Goal: Information Seeking & Learning: Learn about a topic

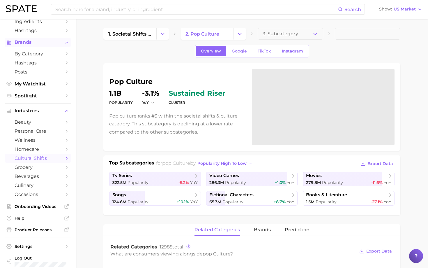
scroll to position [46, 0]
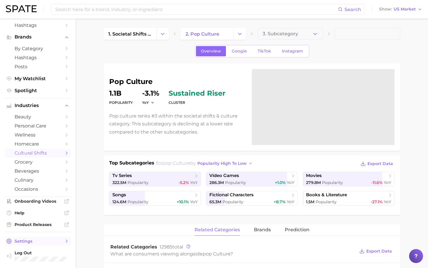
click at [55, 240] on span "Settings" at bounding box center [38, 240] width 47 height 5
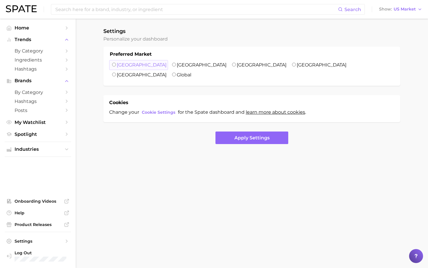
click at [113, 64] on input "United States" at bounding box center [114, 65] width 4 height 4
radio input "true"
click at [240, 131] on button "Apply Settings" at bounding box center [252, 137] width 73 height 13
click at [29, 67] on span "Hashtags" at bounding box center [38, 69] width 47 height 6
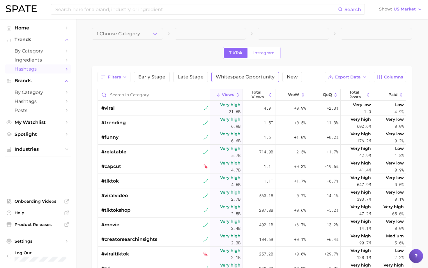
click at [222, 78] on span "Whitespace Opportunity" at bounding box center [245, 77] width 59 height 5
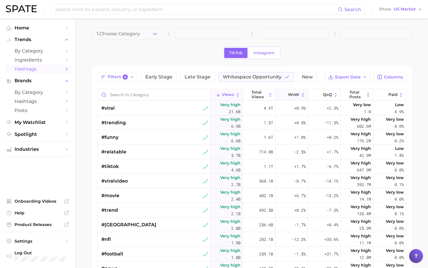
click at [303, 95] on icon at bounding box center [303, 94] width 5 height 5
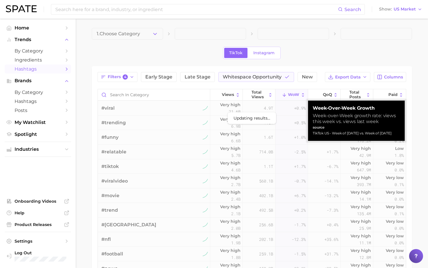
click at [308, 49] on div "TikTok Instagram" at bounding box center [252, 53] width 321 height 13
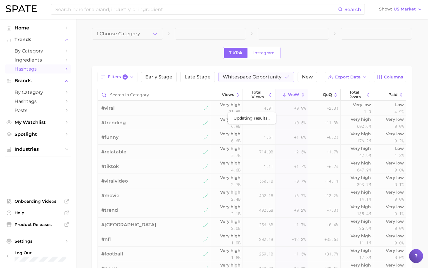
click at [303, 93] on icon at bounding box center [303, 94] width 5 height 5
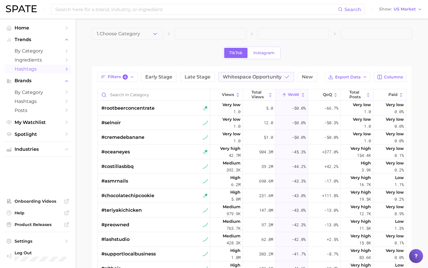
click at [303, 94] on icon at bounding box center [303, 94] width 2 height 3
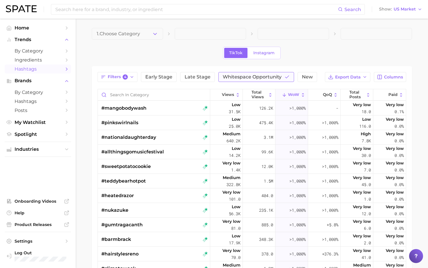
click at [267, 75] on span "Whitespace Opportunity" at bounding box center [252, 77] width 59 height 5
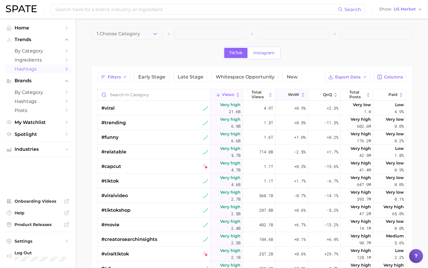
click at [304, 96] on icon at bounding box center [303, 94] width 5 height 5
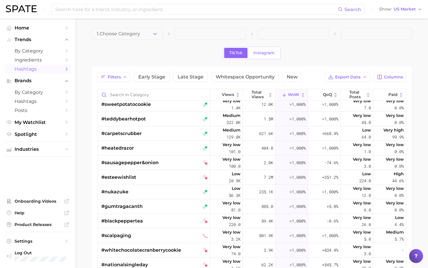
scroll to position [137, 0]
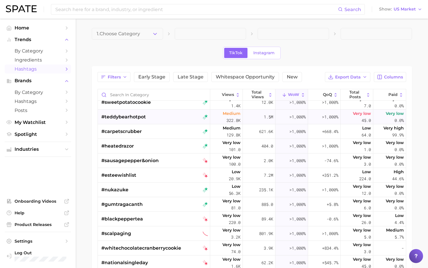
click at [131, 117] on span "#teddybearhotpot" at bounding box center [123, 116] width 45 height 7
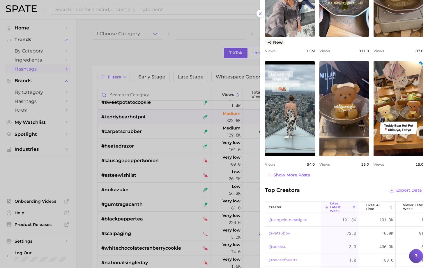
scroll to position [0, 0]
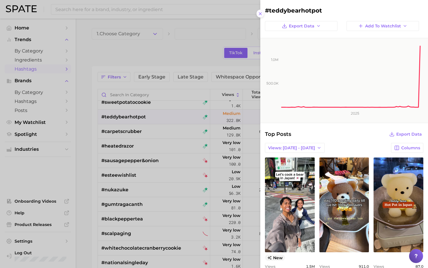
click at [263, 15] on icon at bounding box center [260, 13] width 5 height 5
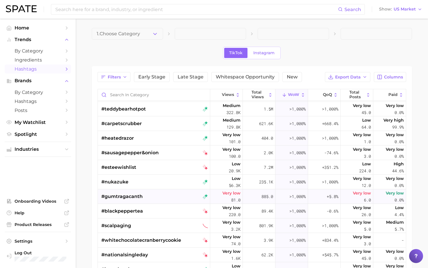
scroll to position [146, 0]
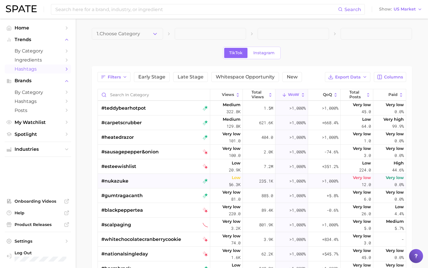
click at [124, 180] on span "#nukazuke" at bounding box center [114, 181] width 27 height 7
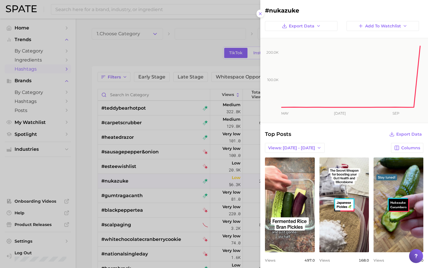
scroll to position [0, 0]
click at [261, 15] on icon at bounding box center [260, 13] width 5 height 5
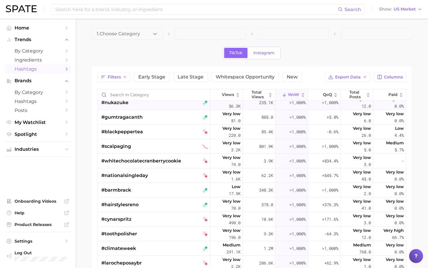
scroll to position [225, 0]
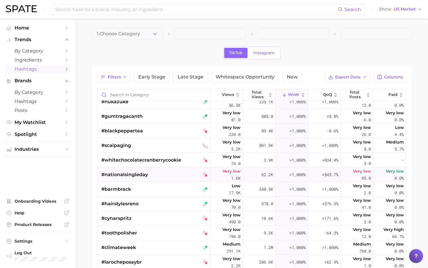
click at [138, 174] on span "#nationalsingleday" at bounding box center [124, 174] width 47 height 7
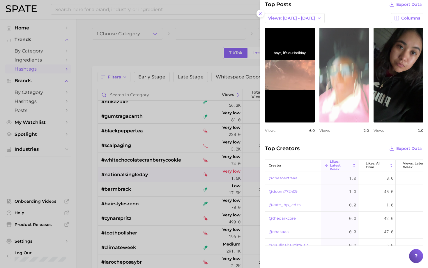
scroll to position [0, 0]
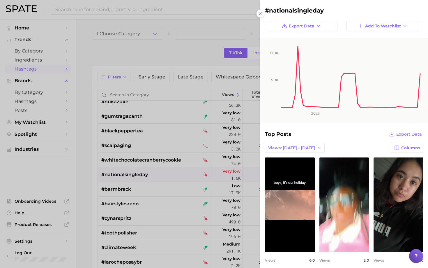
click at [261, 15] on icon at bounding box center [260, 13] width 5 height 5
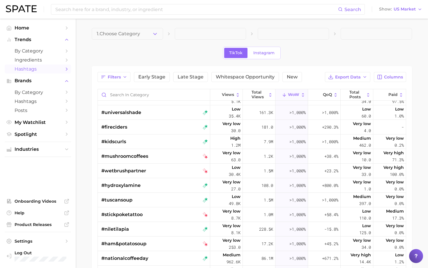
scroll to position [798, 0]
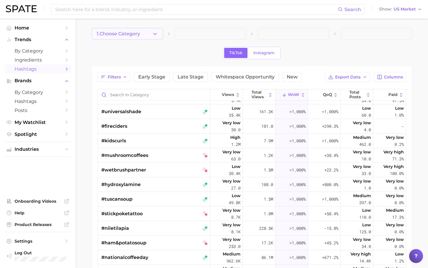
click at [155, 32] on icon "button" at bounding box center [155, 34] width 6 height 6
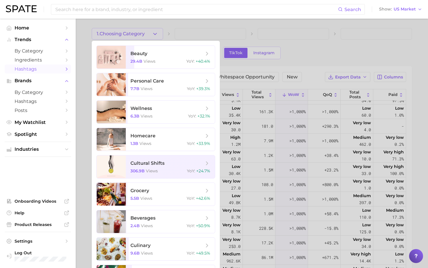
click at [350, 45] on div at bounding box center [214, 134] width 428 height 268
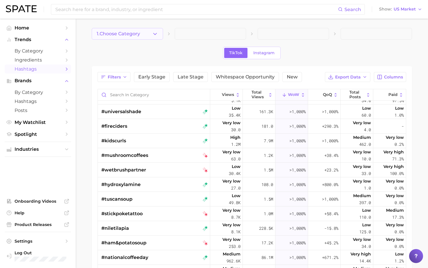
click at [158, 33] on icon "button" at bounding box center [155, 34] width 6 height 6
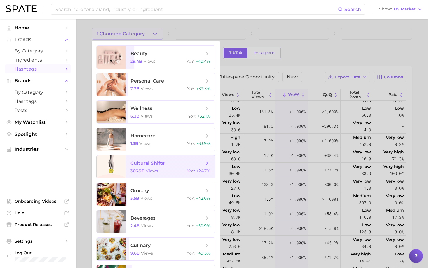
click at [145, 167] on span "cultural shifts 306.9b views YoY : +24.7%" at bounding box center [170, 166] width 89 height 23
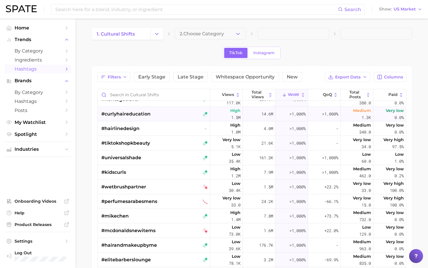
scroll to position [6, 0]
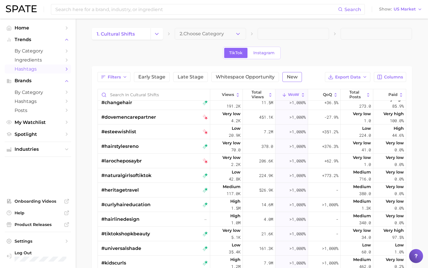
click at [294, 75] on span "New" at bounding box center [292, 77] width 11 height 5
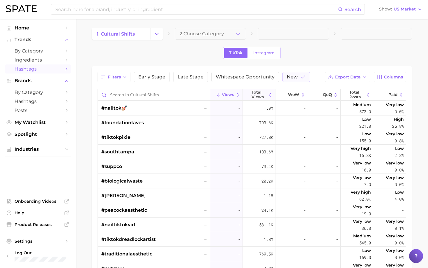
click at [271, 96] on icon at bounding box center [271, 94] width 2 height 3
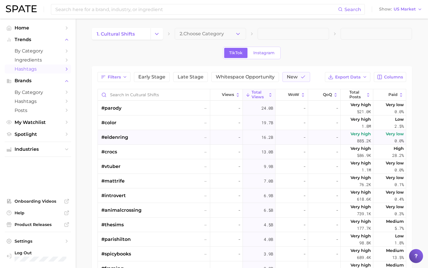
click at [118, 137] on span "#eldenring" at bounding box center [114, 137] width 27 height 7
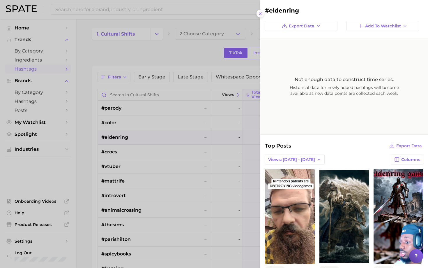
click at [261, 13] on icon at bounding box center [260, 13] width 5 height 5
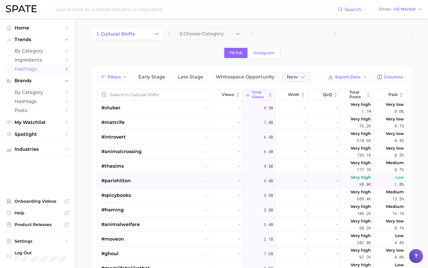
scroll to position [65, 0]
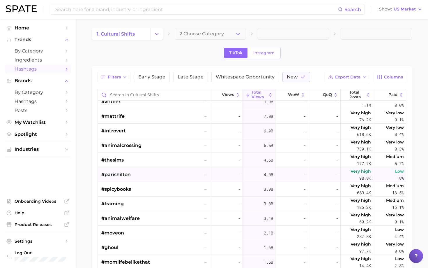
click at [123, 173] on span "#parishilton" at bounding box center [115, 174] width 29 height 7
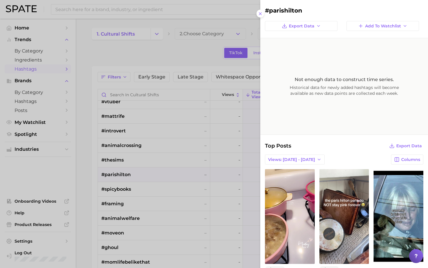
scroll to position [0, 0]
click at [262, 17] on button at bounding box center [261, 14] width 8 height 8
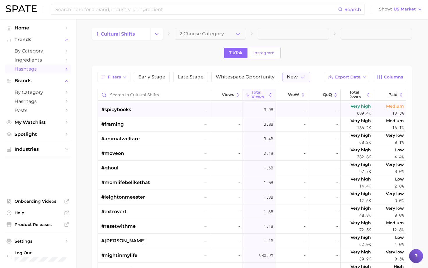
scroll to position [145, 0]
click at [115, 166] on span "#ghoul" at bounding box center [109, 167] width 17 height 7
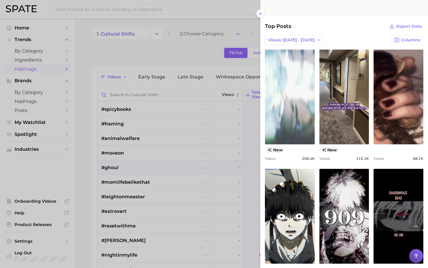
scroll to position [44, 0]
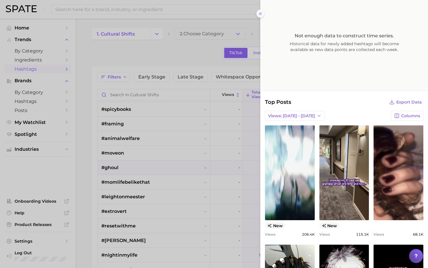
click at [263, 14] on icon at bounding box center [260, 13] width 5 height 5
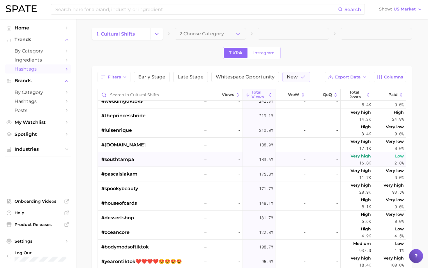
scroll to position [475, 0]
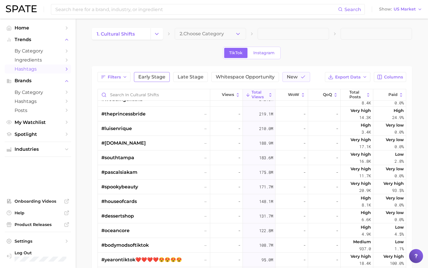
click at [160, 78] on span "Early Stage" at bounding box center [151, 77] width 27 height 5
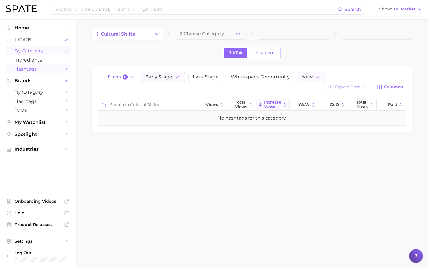
click at [38, 51] on span "by Category" at bounding box center [38, 51] width 47 height 6
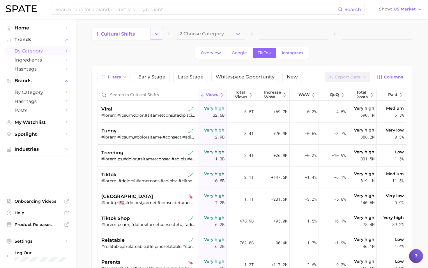
click at [158, 35] on icon "Change Category" at bounding box center [157, 34] width 6 height 6
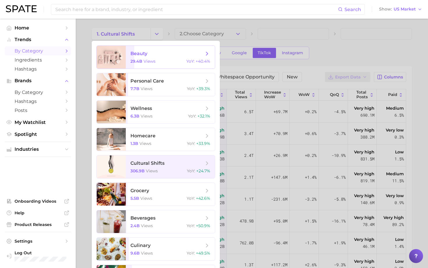
click at [141, 59] on span "29.4b" at bounding box center [137, 61] width 12 height 5
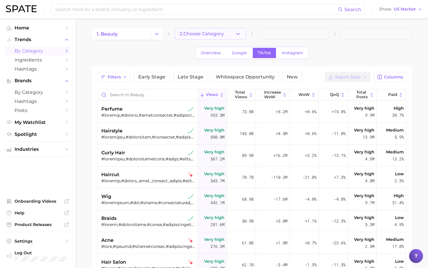
click at [238, 34] on icon "button" at bounding box center [238, 34] width 6 height 6
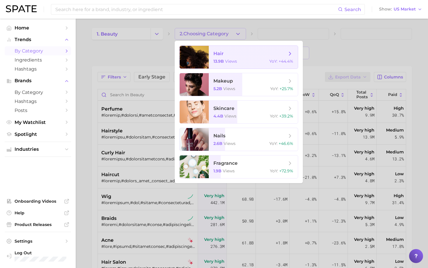
click at [225, 56] on span "hair" at bounding box center [250, 53] width 73 height 6
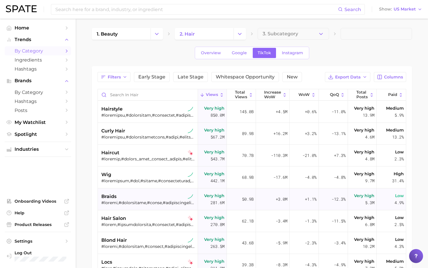
scroll to position [9, 0]
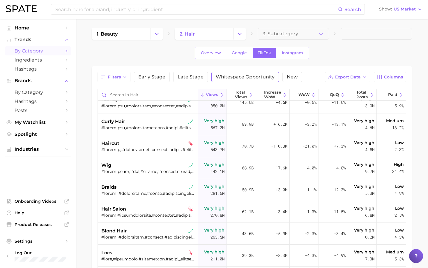
click at [259, 77] on span "Whitespace Opportunity" at bounding box center [245, 77] width 59 height 5
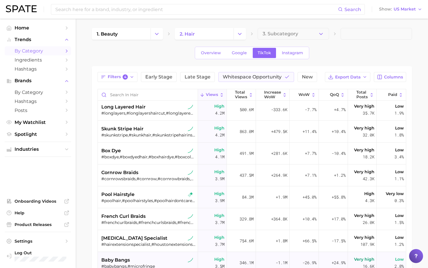
scroll to position [553, 0]
